Goal: Find contact information: Find contact information

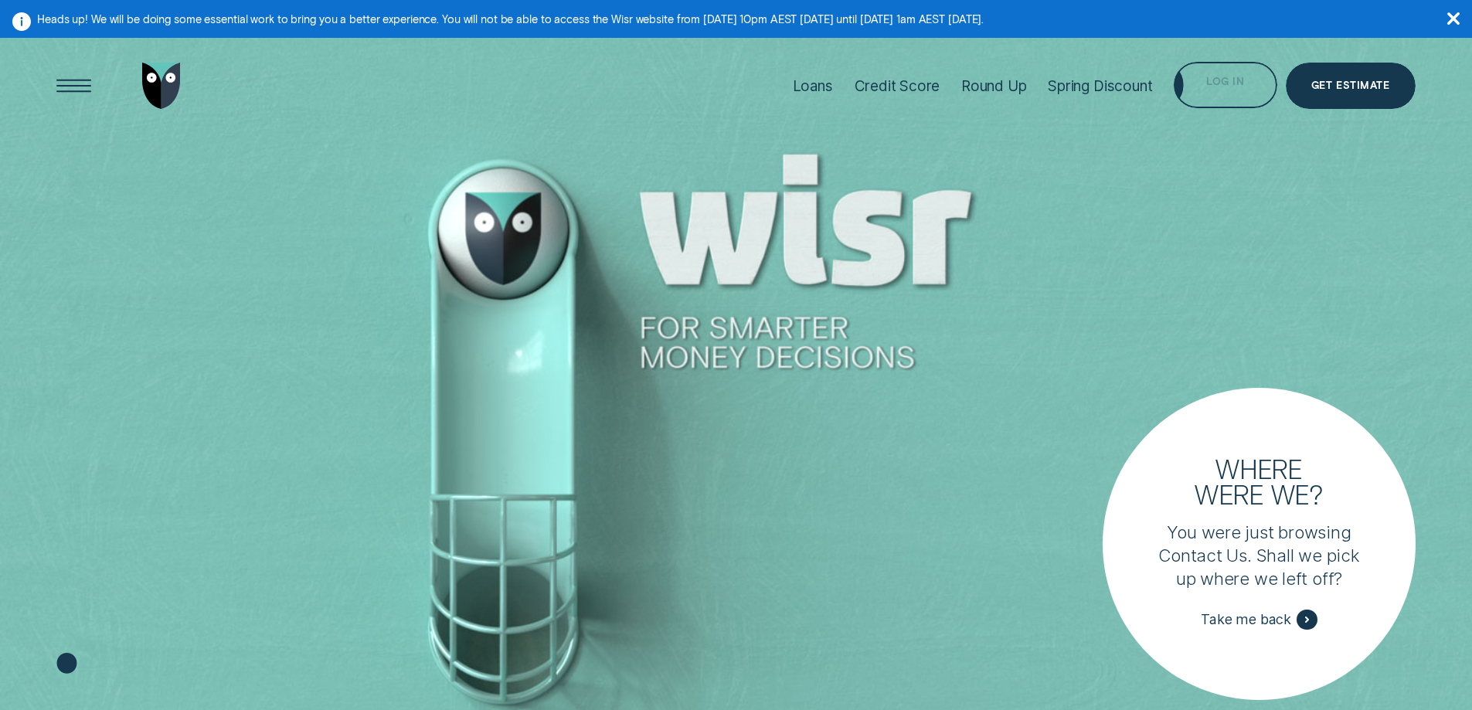
click at [1230, 83] on div "Log in" at bounding box center [1225, 87] width 38 height 9
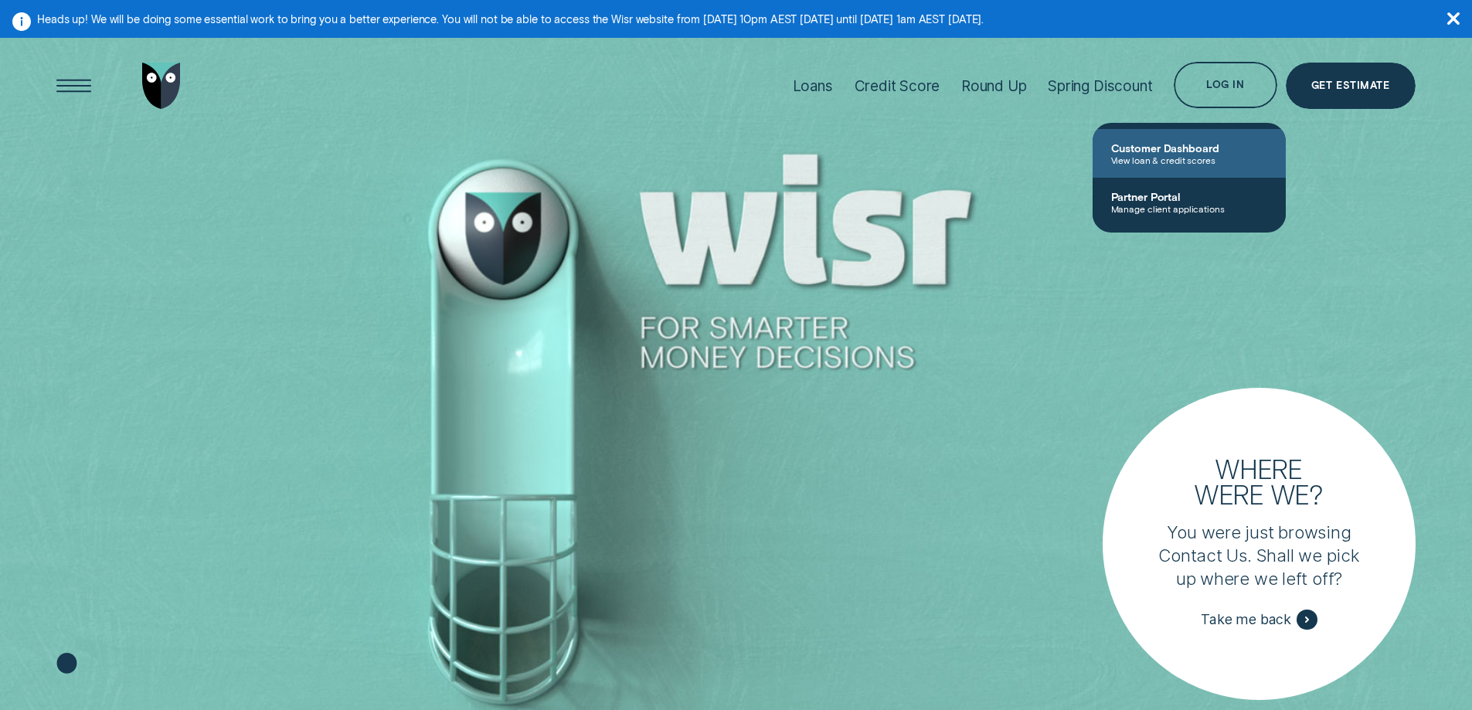
click at [1185, 147] on span "Customer Dashboard" at bounding box center [1189, 147] width 156 height 13
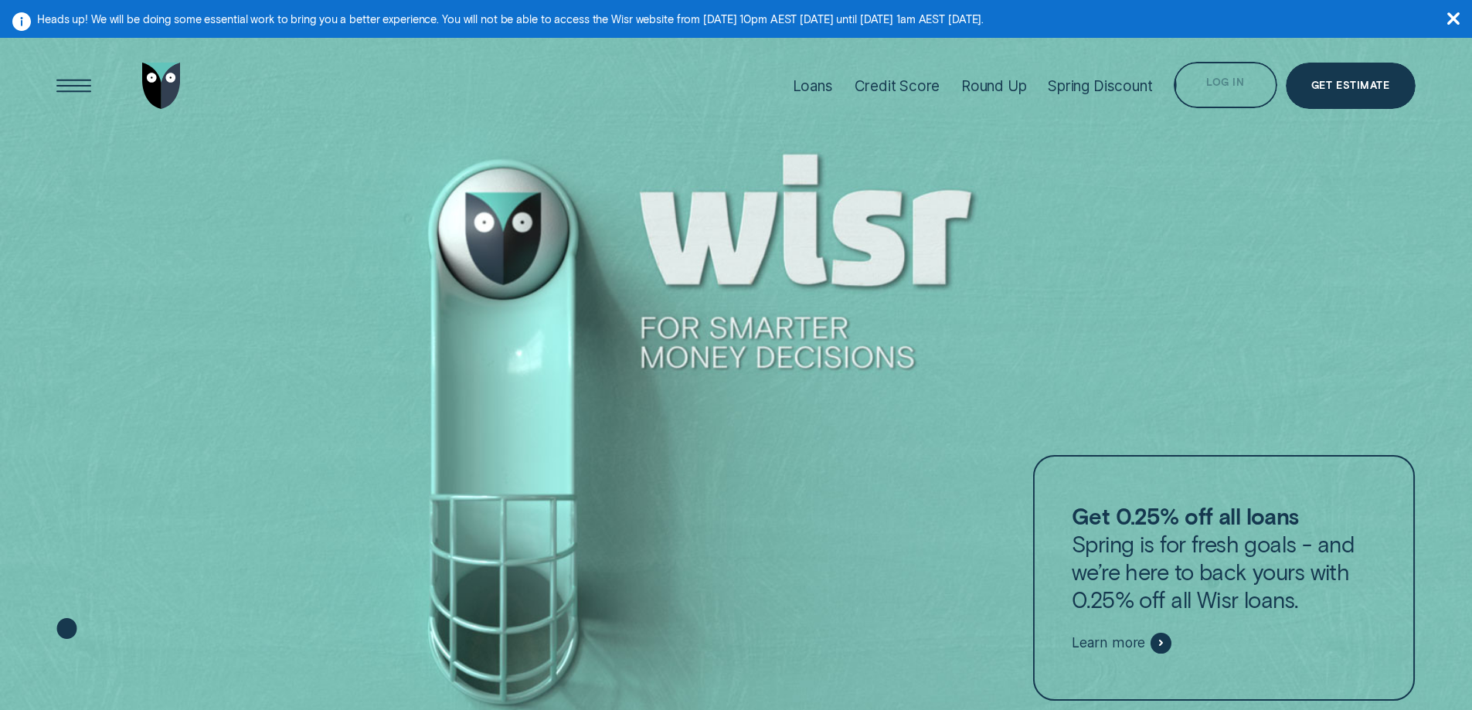
click at [1234, 86] on div "Log in" at bounding box center [1225, 87] width 38 height 9
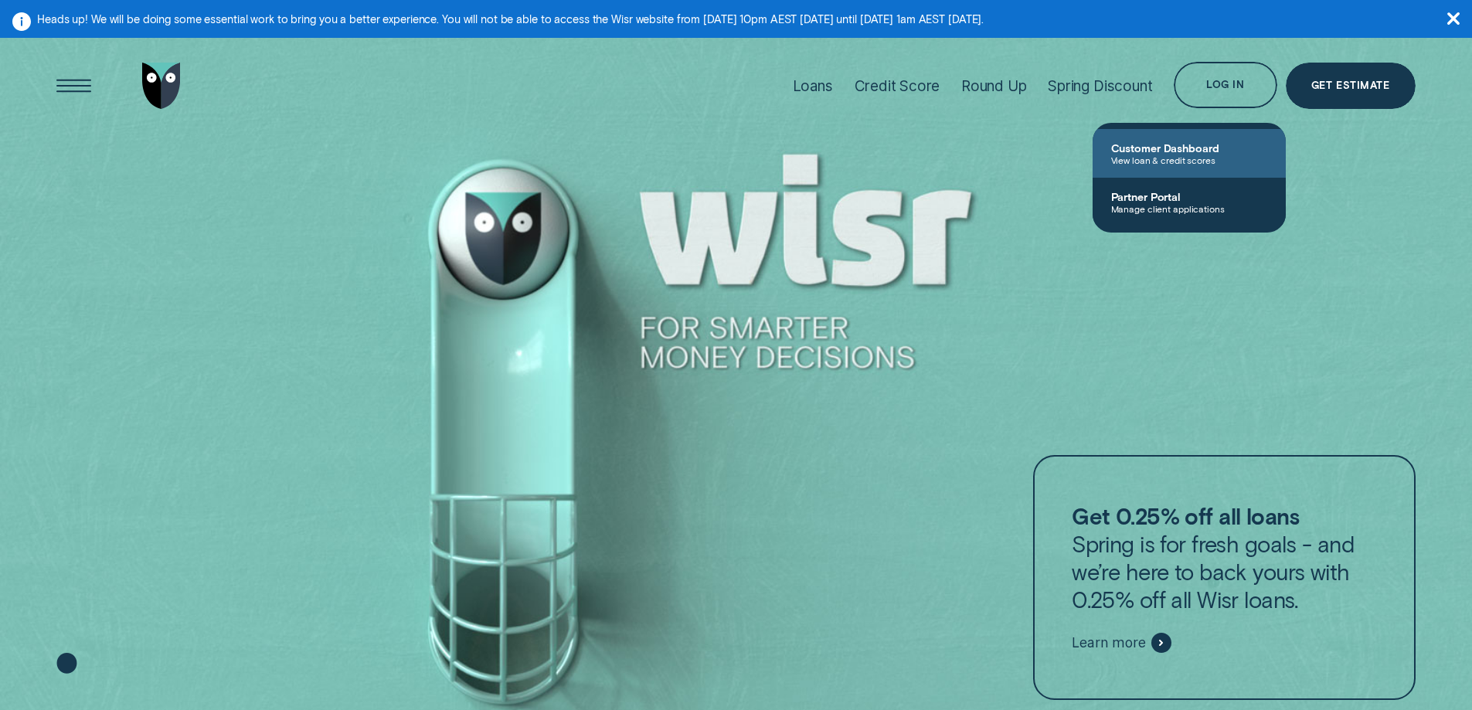
click at [1189, 156] on span "View loan & credit scores" at bounding box center [1189, 160] width 156 height 11
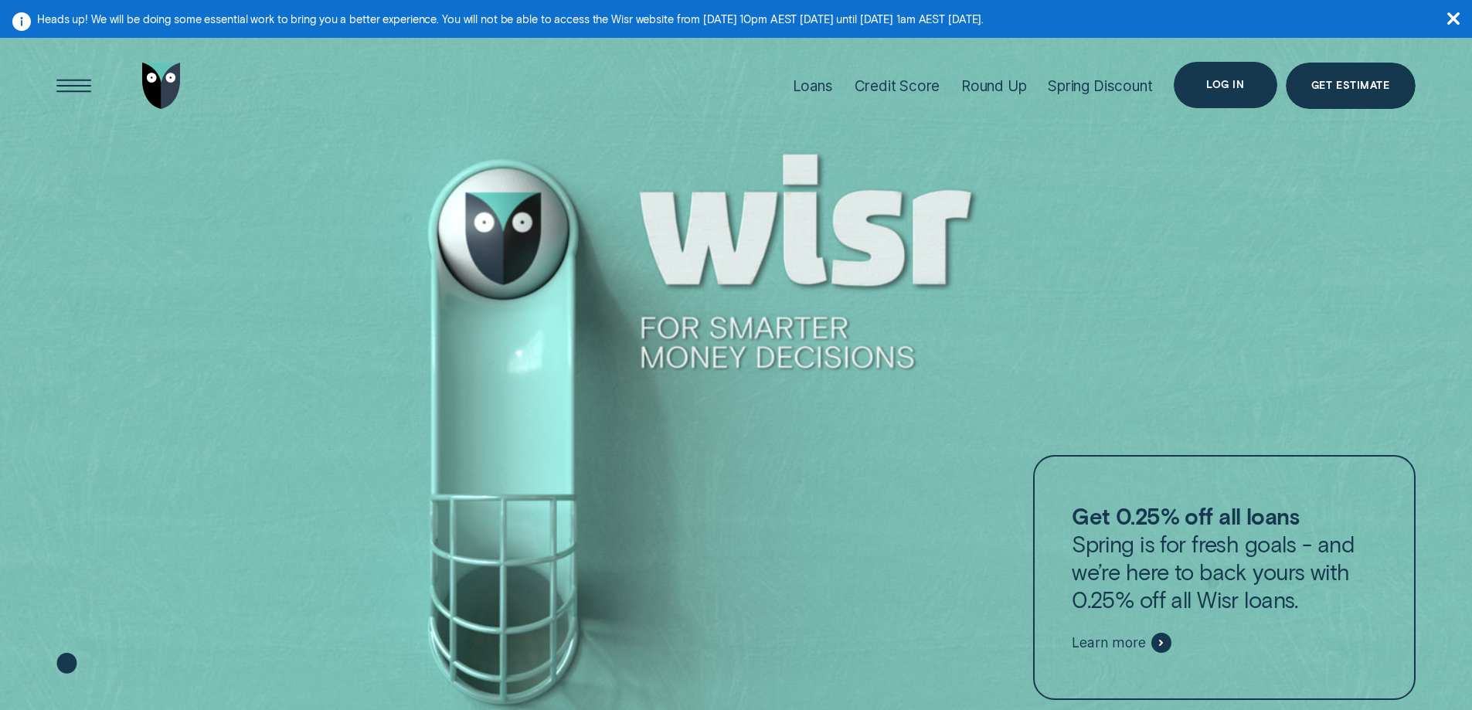
click at [1221, 86] on div "Log in" at bounding box center [1225, 84] width 38 height 9
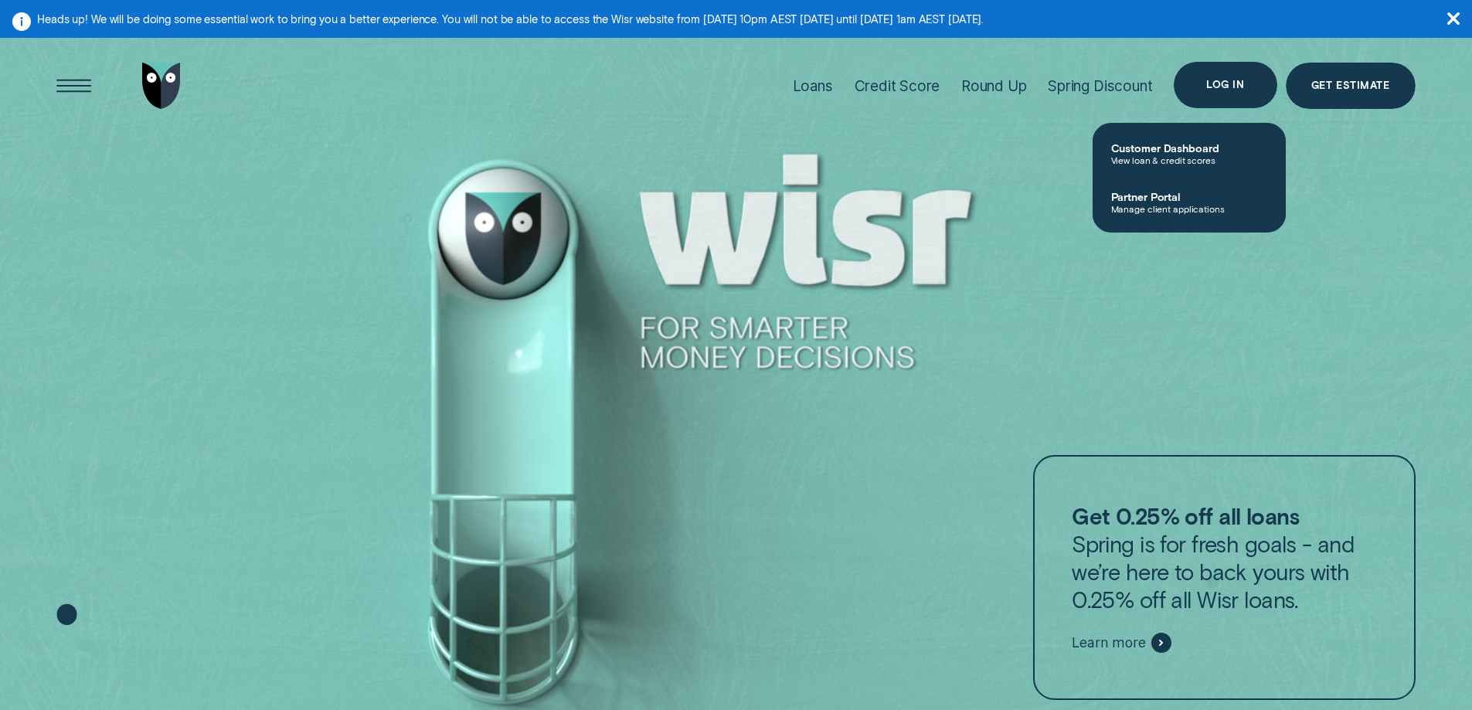
click at [1222, 85] on div "Log in" at bounding box center [1225, 84] width 38 height 9
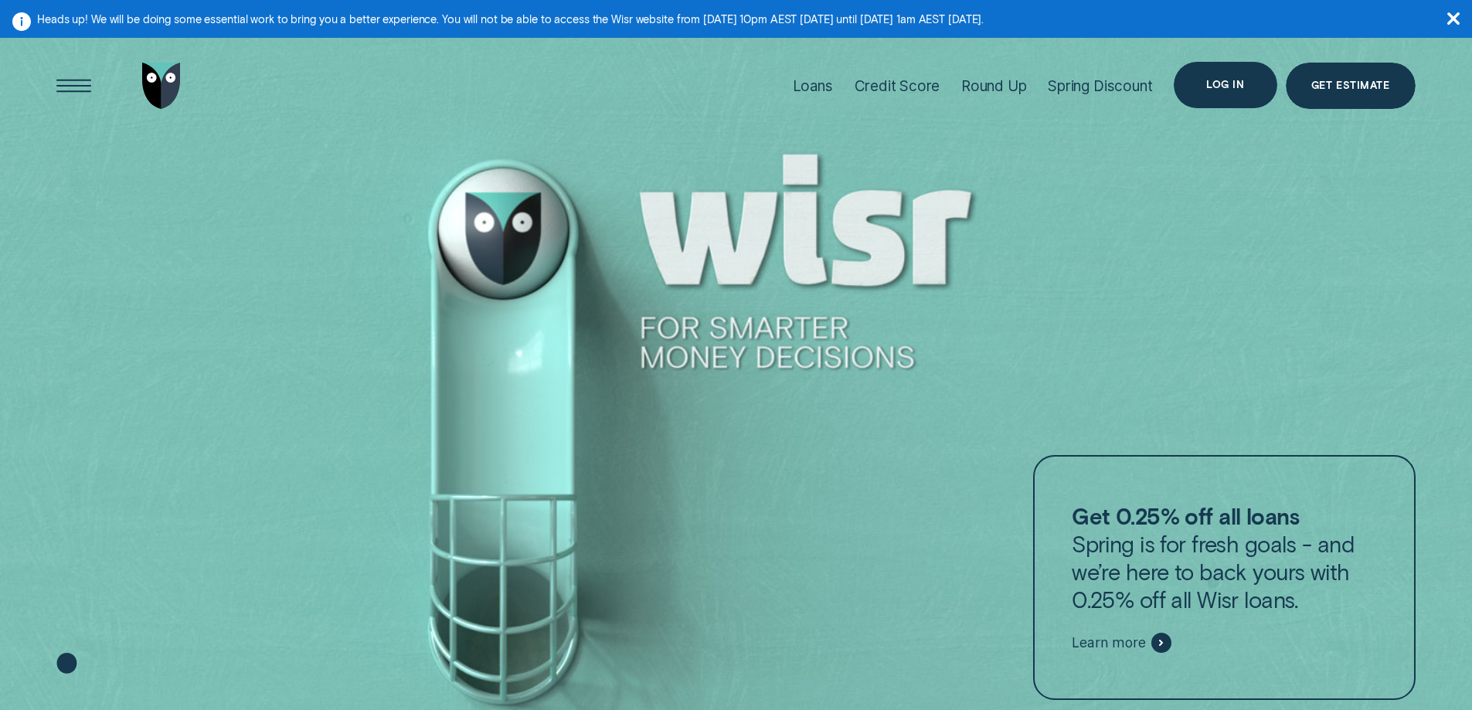
click at [1222, 85] on div "Log in" at bounding box center [1225, 84] width 38 height 9
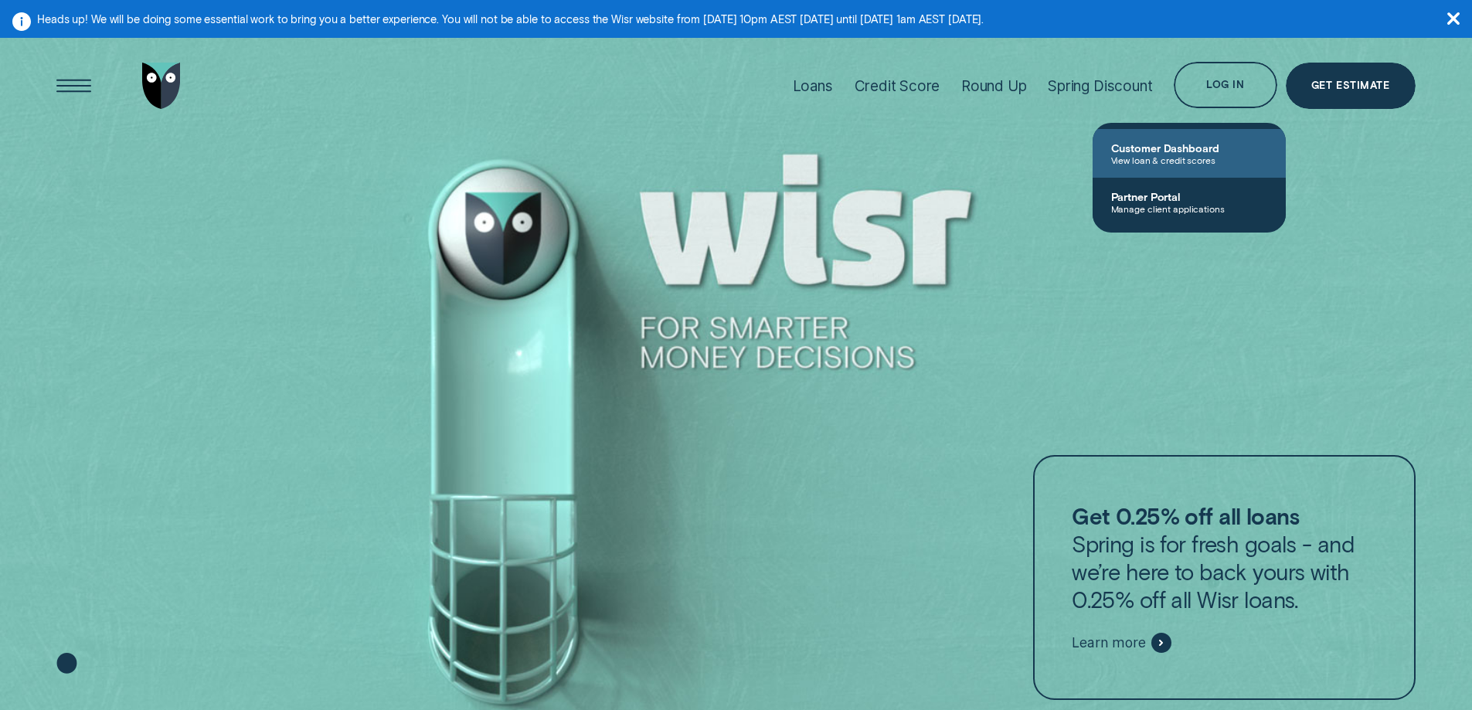
click at [1194, 149] on span "Customer Dashboard" at bounding box center [1189, 147] width 156 height 13
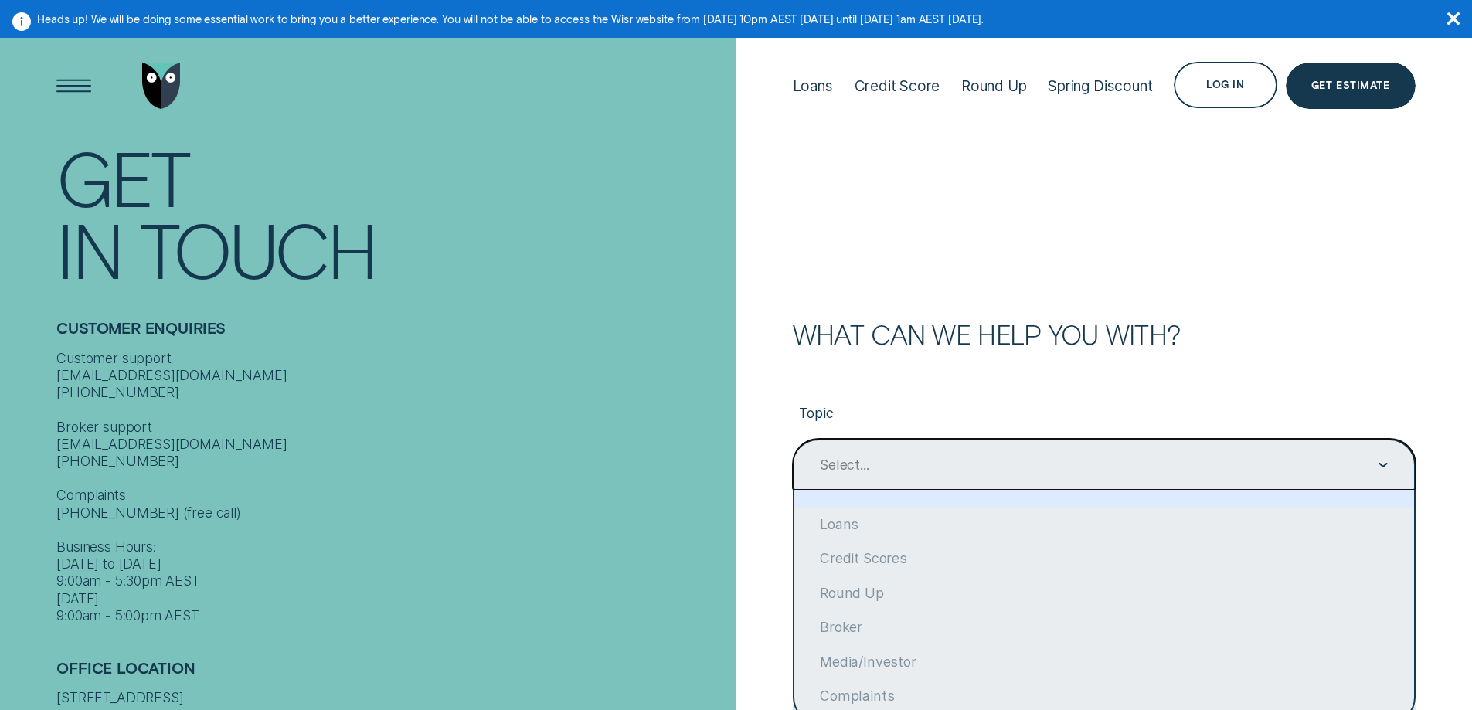
scroll to position [19, 0]
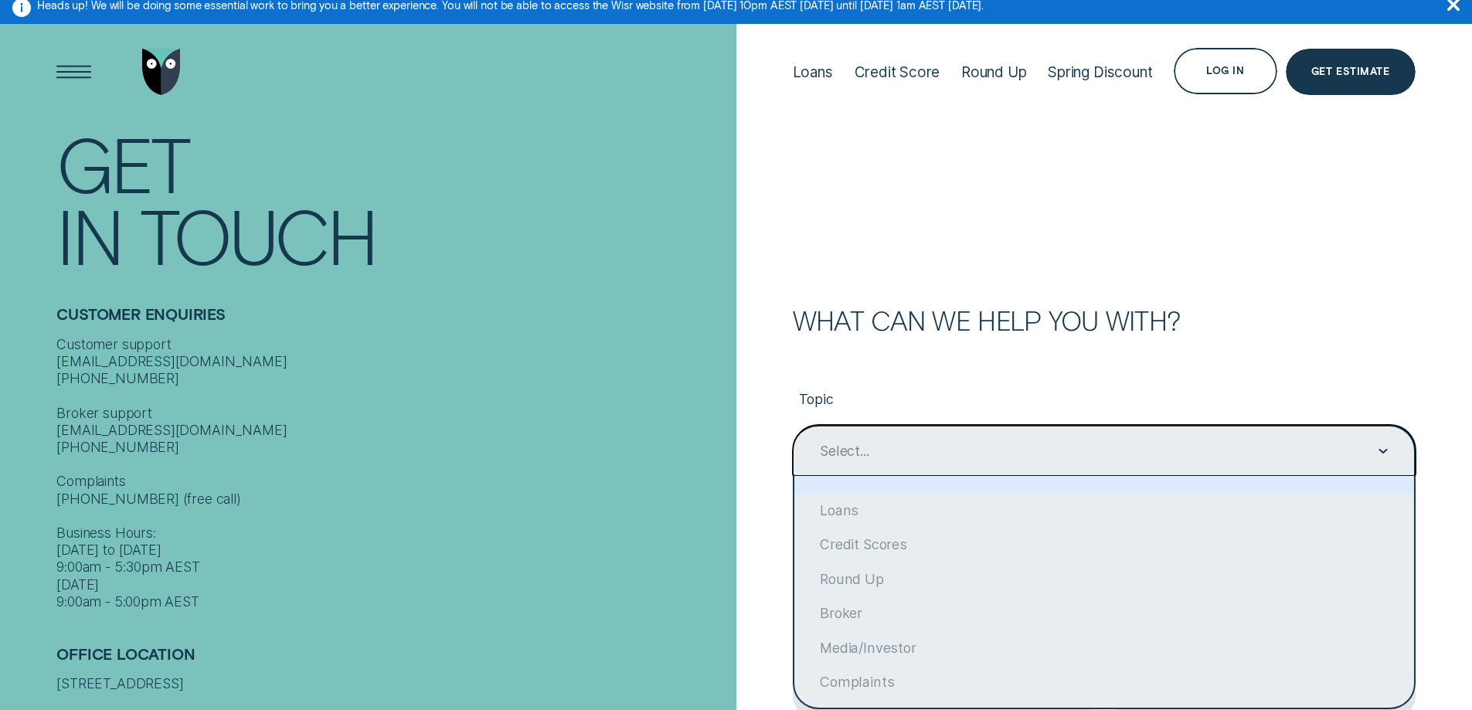
click at [924, 452] on div "Select..." at bounding box center [1104, 451] width 623 height 52
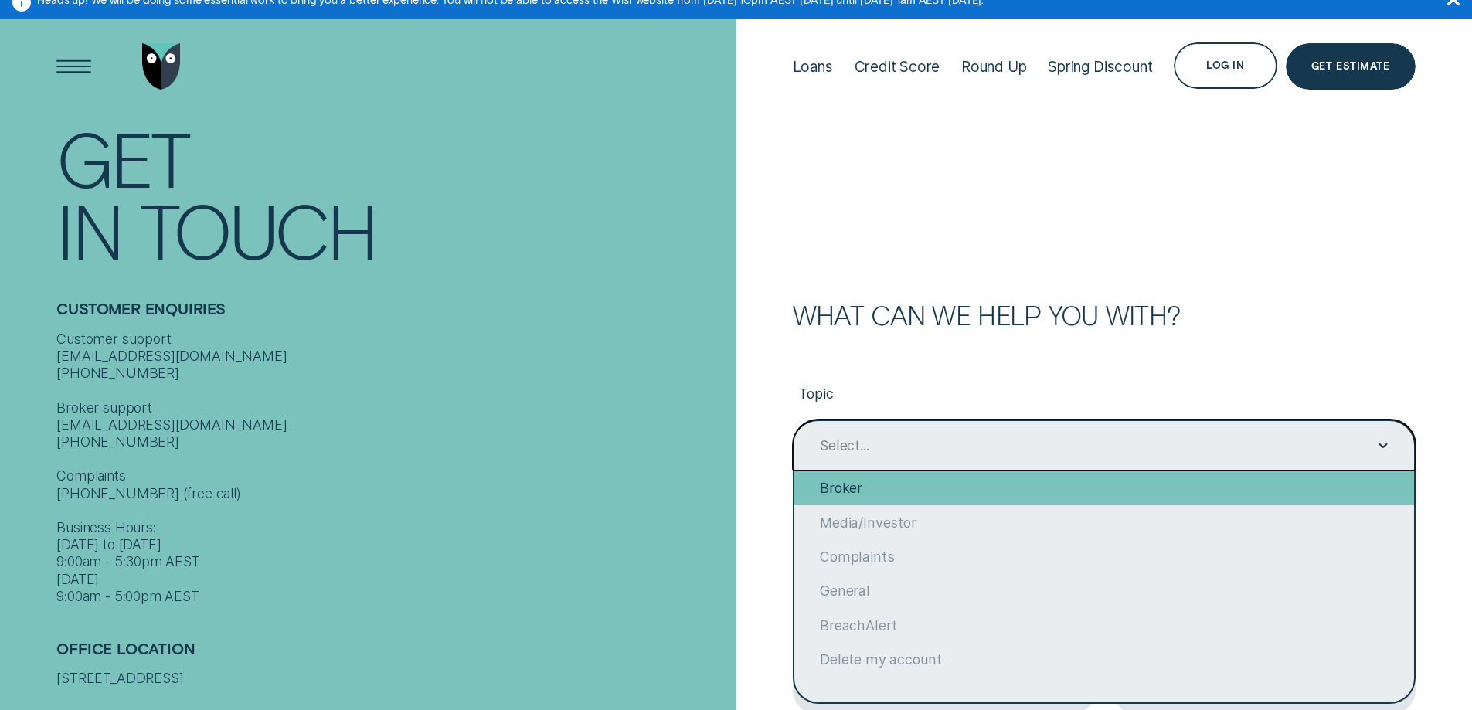
scroll to position [0, 0]
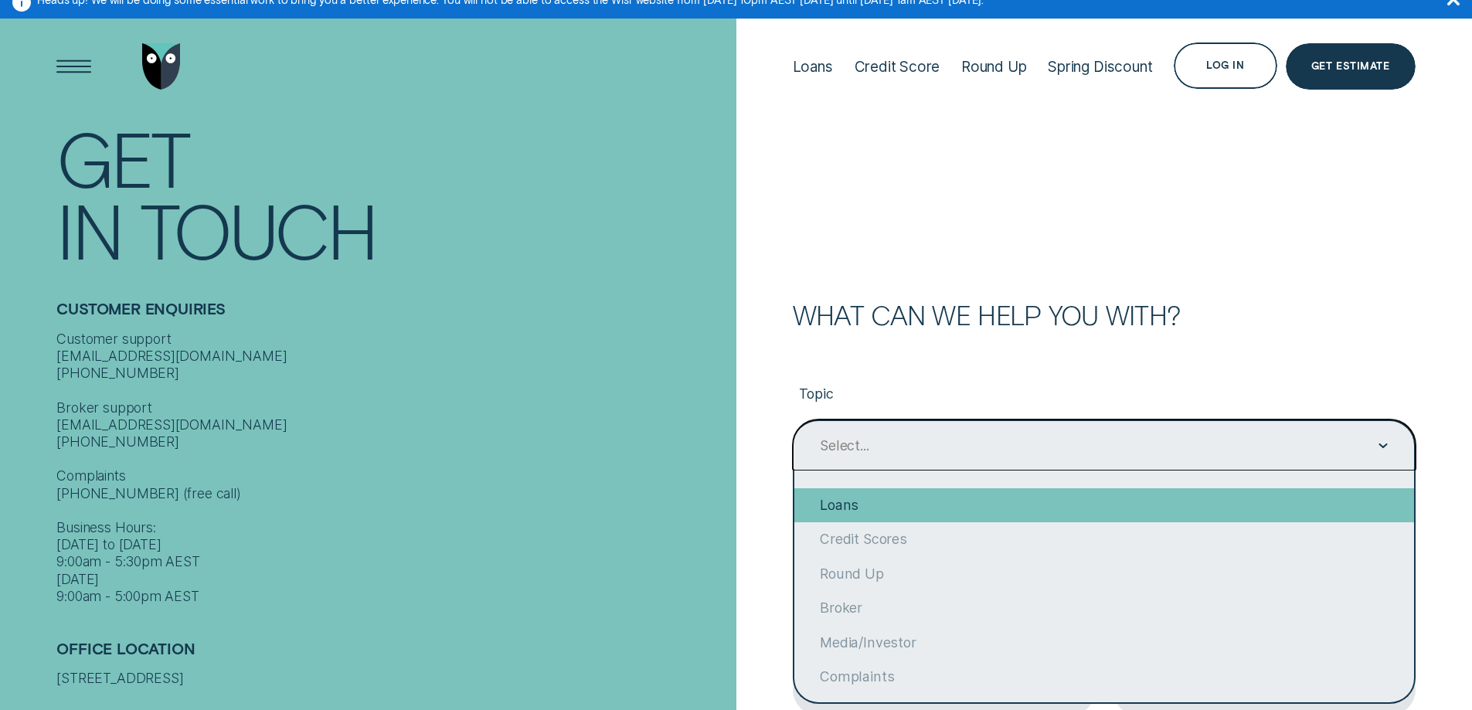
click at [943, 499] on div "Loans" at bounding box center [1104, 505] width 620 height 34
type input "Loans"
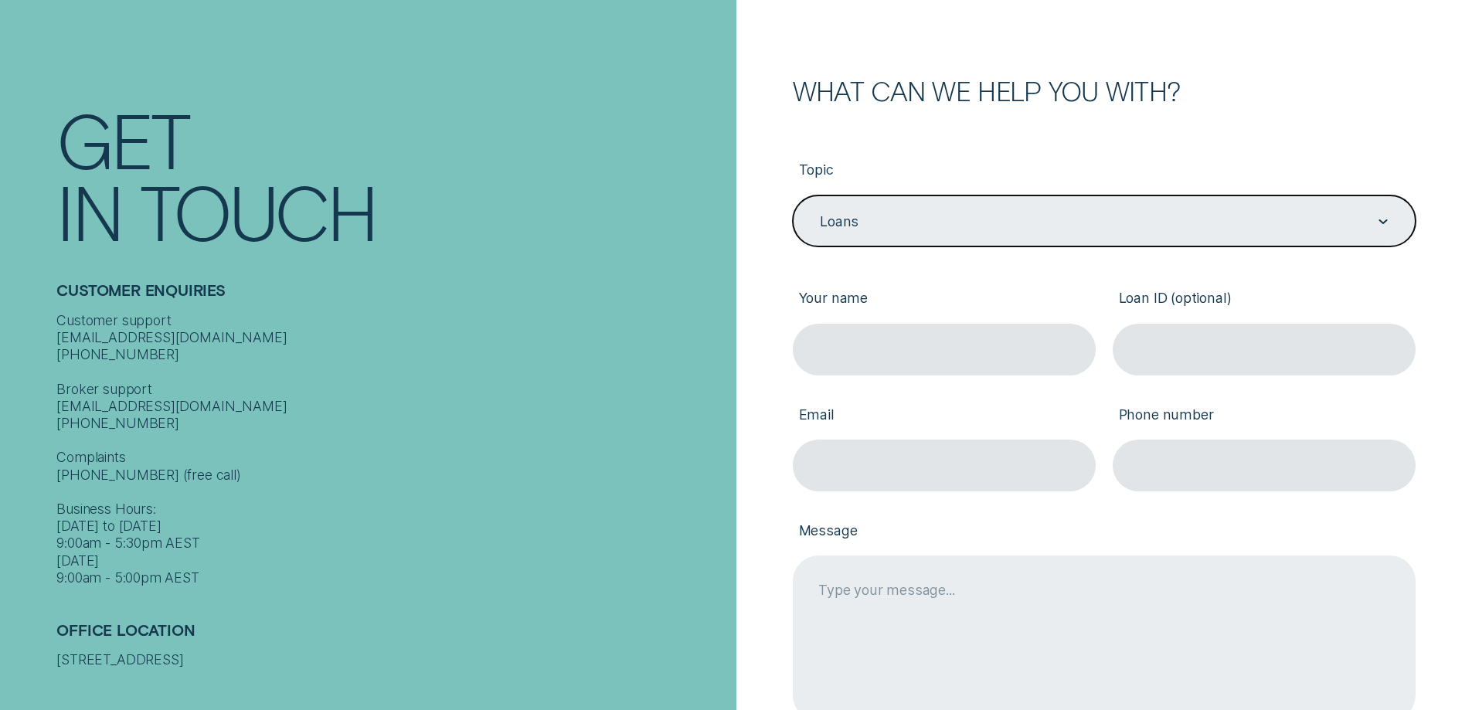
scroll to position [406, 0]
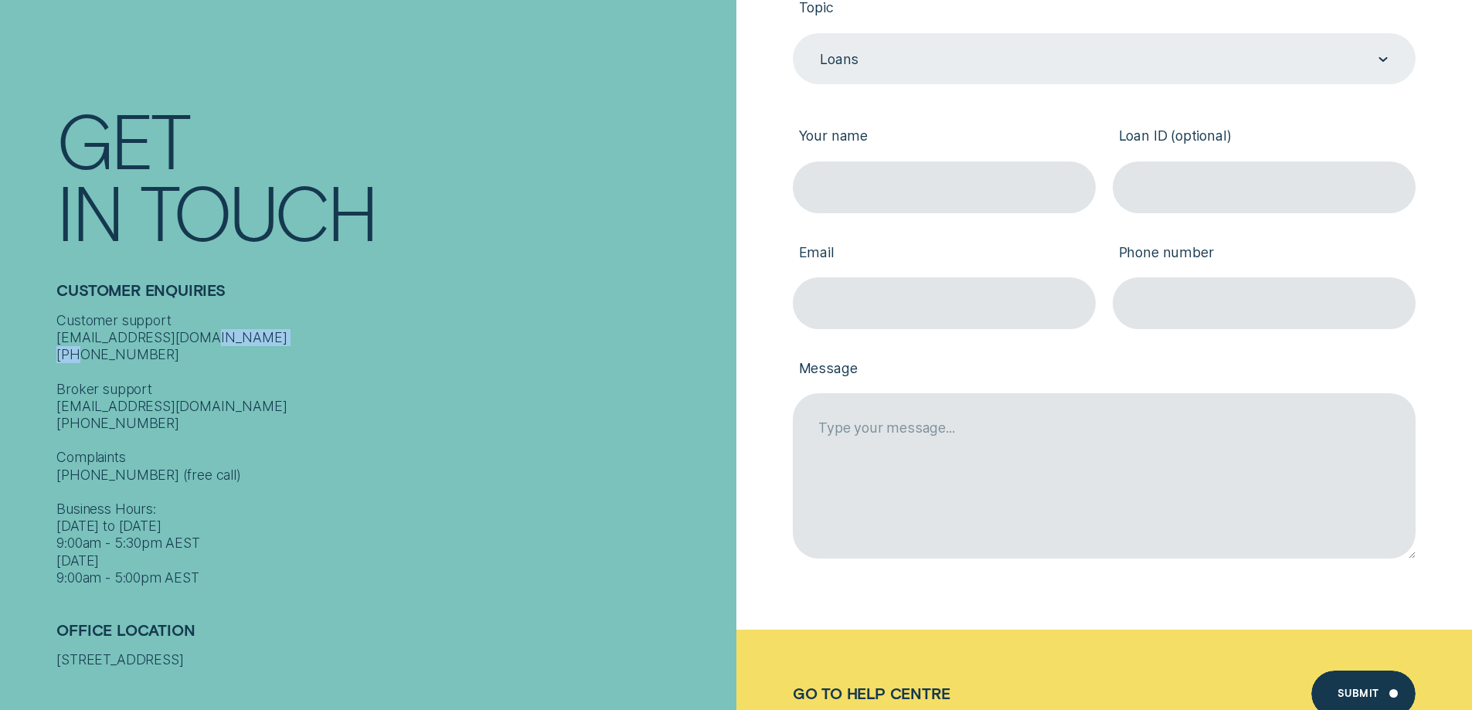
drag, startPoint x: 138, startPoint y: 351, endPoint x: 56, endPoint y: 360, distance: 82.4
click at [56, 360] on div "Contact Get In Touch Customer Enquiries Customer support contact@wisr.com.au 13…" at bounding box center [368, 360] width 736 height 720
copy div "1300 992 007"
